Goal: Task Accomplishment & Management: Complete application form

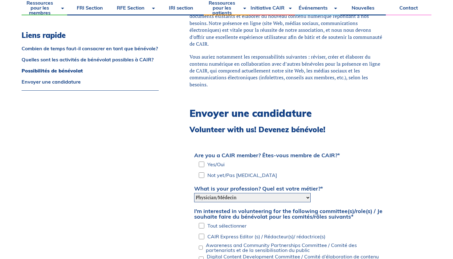
scroll to position [900, 0]
click at [203, 171] on input "Not yet/Pas encore" at bounding box center [202, 175] width 6 height 9
checkbox input "true"
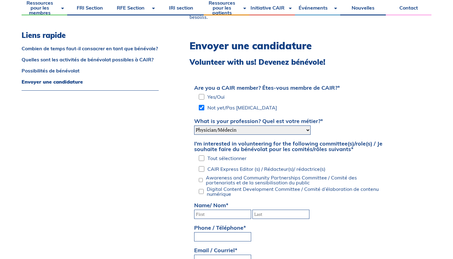
scroll to position [973, 0]
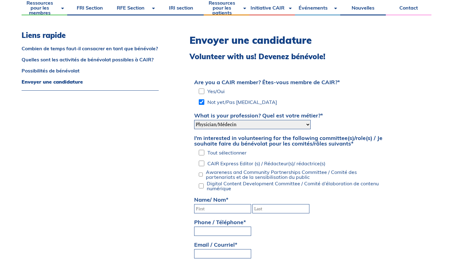
select select "Student/ Étudiant(e)"
click at [201, 170] on input "Awareness and Community Partnerships Committee / Comité des partenariats et de …" at bounding box center [201, 174] width 4 height 9
checkbox input "true"
click at [202, 181] on input "Digital Content Development Committee / Comité d’élaboration de contenu numériq…" at bounding box center [201, 185] width 5 height 9
checkbox input "true"
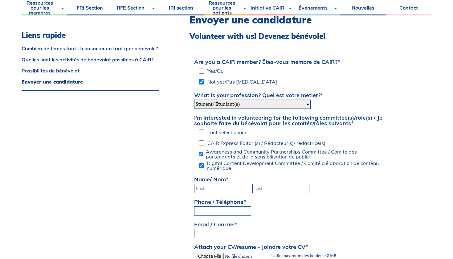
scroll to position [994, 0]
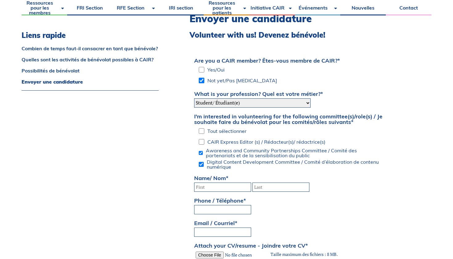
click at [203, 137] on input "CAIR Express Editor (s) / Rédacteur(s)/ rédactrice(s)" at bounding box center [202, 141] width 6 height 9
checkbox input "true"
type input "Kenza"
type input "Mahtout"
type input "(514) 246-9224"
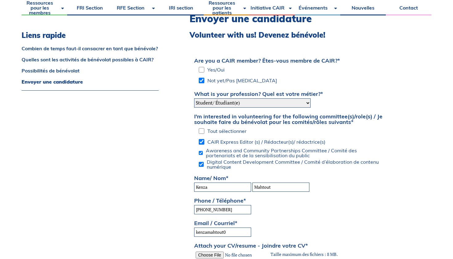
type input "kenzamahtout00"
type input "kenzamahtout00@gmail.com"
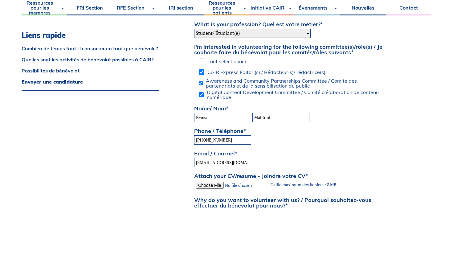
scroll to position [1078, 0]
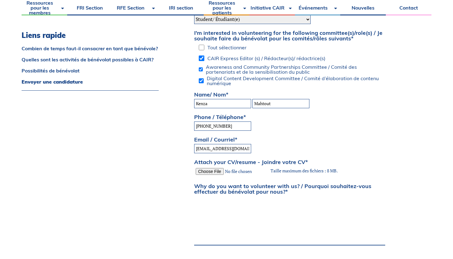
click at [241, 197] on textarea "Why do you want to volunteer with us? / Pourquoi souhaitez-vous effectuer du bé…" at bounding box center [289, 220] width 191 height 49
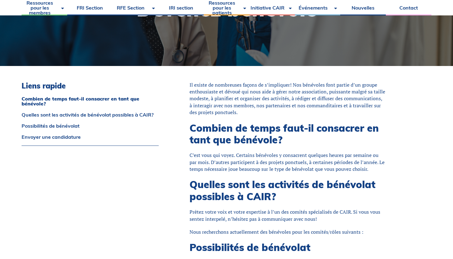
scroll to position [106, 0]
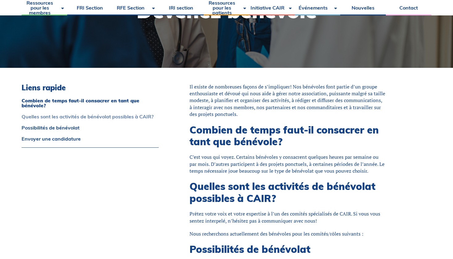
click at [131, 117] on link "Quelles sont les activités de bénévolat possibles à CAIR?" at bounding box center [90, 116] width 137 height 5
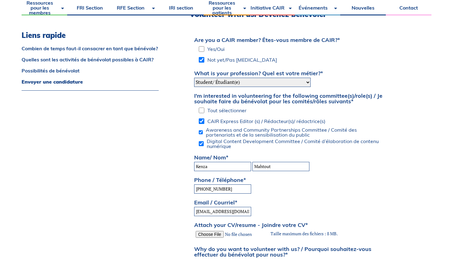
scroll to position [1012, 0]
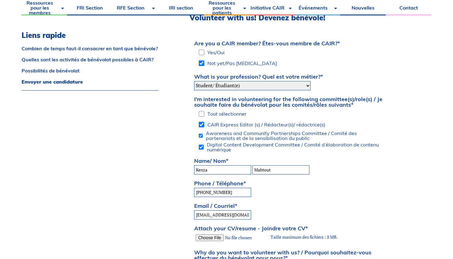
click at [199, 120] on input "CAIR Express Editor (s) / Rédacteur(s)/ rédactrice(s)" at bounding box center [202, 124] width 6 height 9
checkbox input "false"
click at [203, 109] on input "Tout sélectionner" at bounding box center [202, 113] width 6 height 9
checkbox input "true"
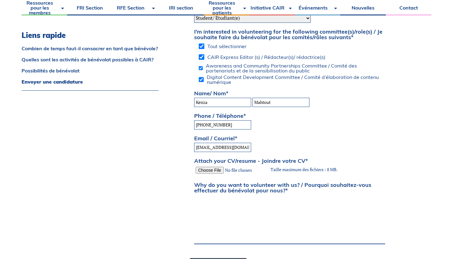
scroll to position [1099, 0]
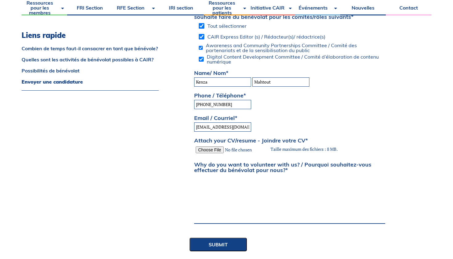
click at [209, 175] on textarea "Why do you want to volunteer with us? / Pourquoi souhaitez-vous effectuer du bé…" at bounding box center [289, 199] width 191 height 49
paste textarea "Je souhaite devenir bénévole au CAIR parce que j’ai envie de servir à quelque c…"
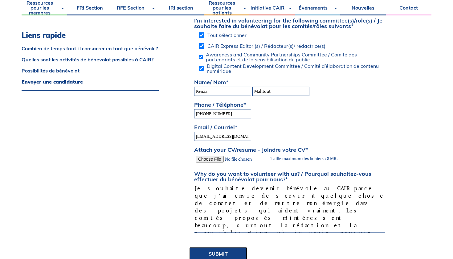
scroll to position [1087, 0]
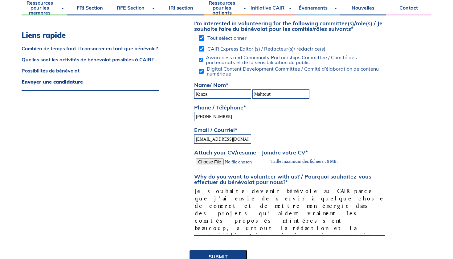
type textarea "Je souhaite devenir bénévole au CAIR parce que j’ai envie de servir à quelque c…"
click at [201, 33] on input "Tout sélectionner" at bounding box center [202, 37] width 6 height 9
checkbox input "false"
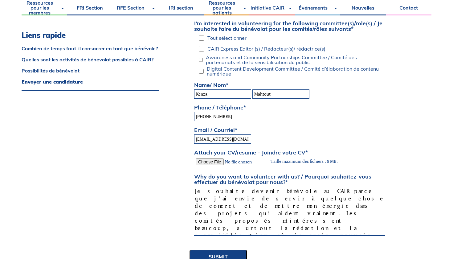
checkbox input "false"
click at [201, 44] on input "CAIR Express Editor (s) / Rédacteur(s)/ rédactrice(s)" at bounding box center [202, 48] width 6 height 9
checkbox input "true"
click at [202, 55] on input "Awareness and Community Partnerships Committee / Comité des partenariats et de …" at bounding box center [201, 59] width 4 height 9
checkbox input "true"
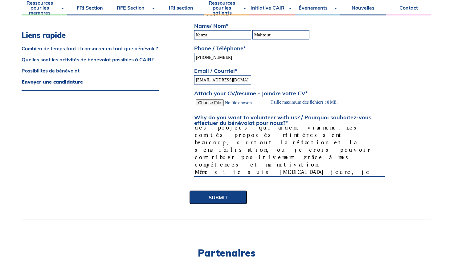
scroll to position [1148, 0]
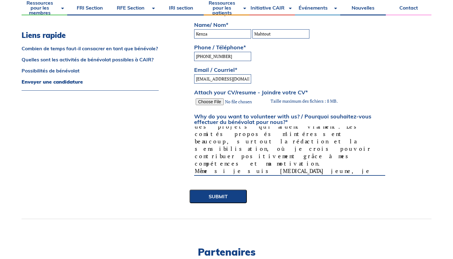
drag, startPoint x: 241, startPoint y: 149, endPoint x: 216, endPoint y: 149, distance: 25.3
click at [216, 149] on textarea "Je souhaite devenir bénévole au CAIR parce que j’ai envie de servir à quelque c…" at bounding box center [289, 150] width 191 height 49
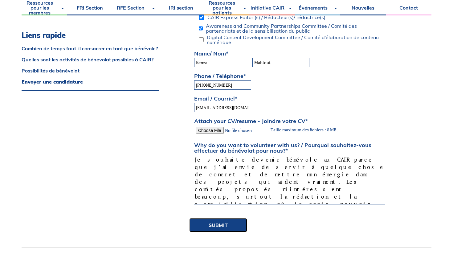
scroll to position [1115, 0]
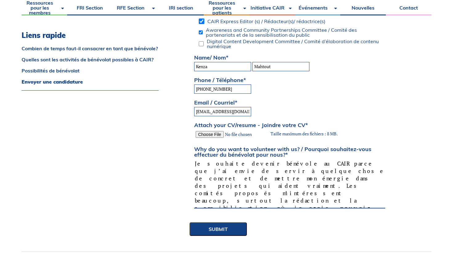
type textarea "Je souhaite devenir bénévole au CAIR parce que j’ai envie de servir à quelque c…"
click at [221, 129] on input "Attach your CV/resume - Joindre votre CV *" at bounding box center [232, 133] width 76 height 9
click at [227, 129] on input "Attach your CV/resume - Joindre votre CV *" at bounding box center [232, 133] width 76 height 9
type input "C:\fakepath\KenzaM - CV.pdf"
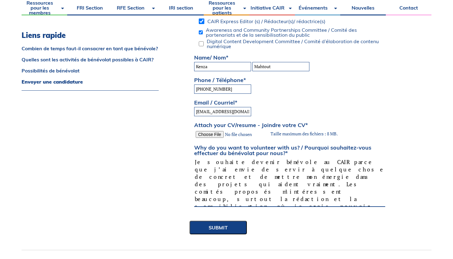
click at [254, 129] on input "Attach your CV/resume - Joindre votre CV *" at bounding box center [232, 133] width 76 height 9
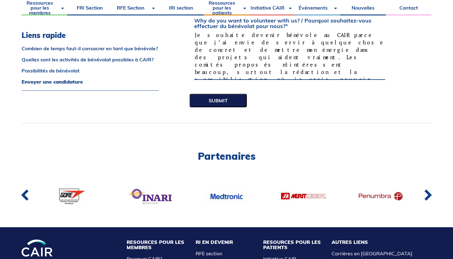
scroll to position [1254, 0]
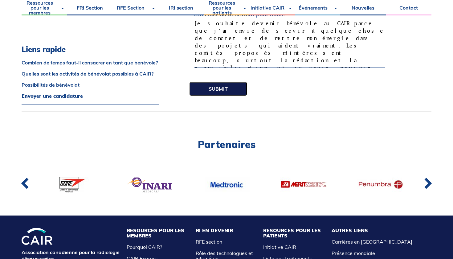
click at [221, 82] on input "Submit" at bounding box center [218, 89] width 57 height 14
